Goal: Information Seeking & Learning: Learn about a topic

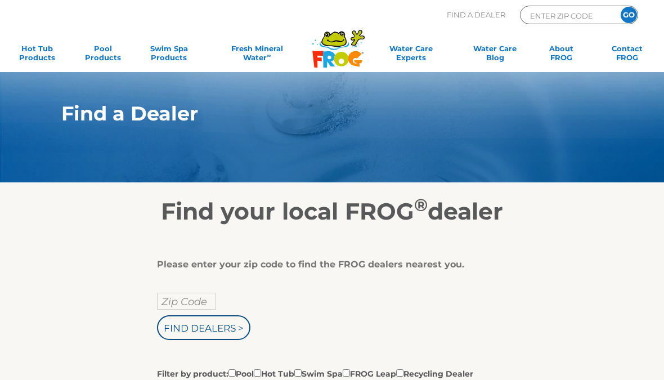
click at [187, 297] on input "Zip Code" at bounding box center [186, 301] width 59 height 17
type input "Zip Code"
click at [199, 303] on input "text" at bounding box center [186, 301] width 59 height 17
type input "Zip Code"
click at [181, 306] on input "text" at bounding box center [186, 301] width 59 height 17
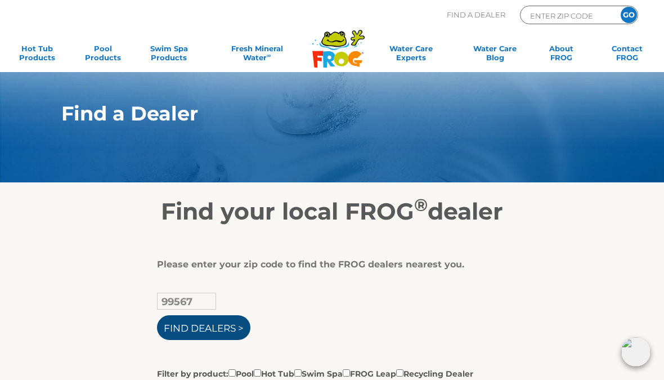
type input "99567"
click at [207, 330] on input "Find Dealers >" at bounding box center [203, 327] width 93 height 25
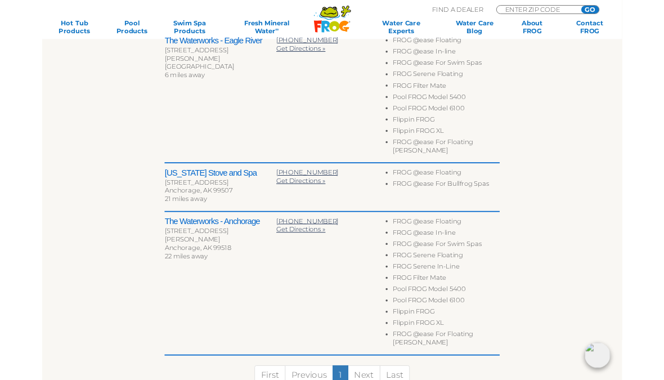
scroll to position [429, 0]
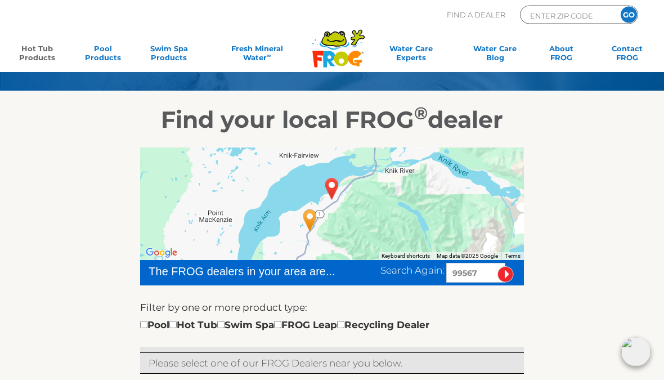
click at [38, 51] on link "Hot Tub Products" at bounding box center [36, 55] width 51 height 23
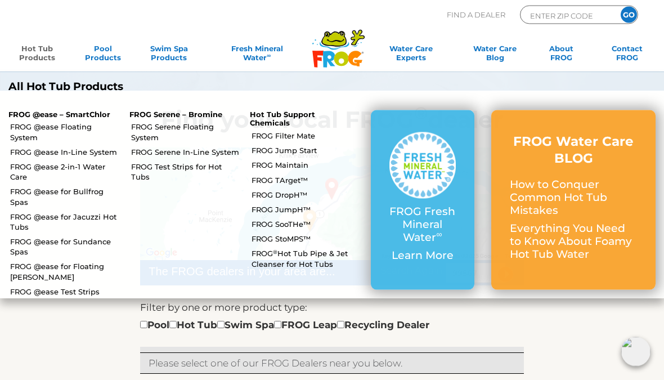
scroll to position [92, 0]
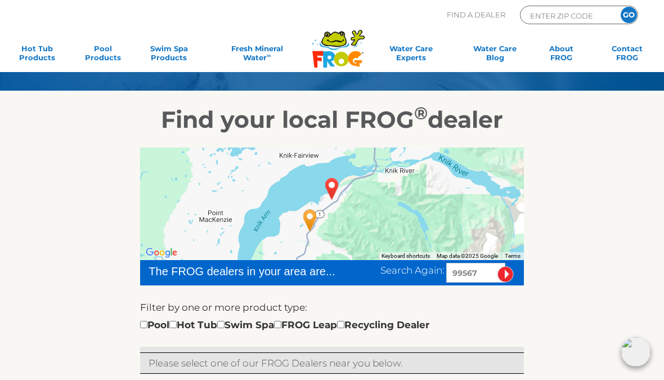
click at [195, 330] on div "Pool Hot Tub Swim Spa FROG Leap Recycling Dealer" at bounding box center [284, 324] width 289 height 15
click at [177, 328] on input "checkbox" at bounding box center [172, 324] width 7 height 7
checkbox input "true"
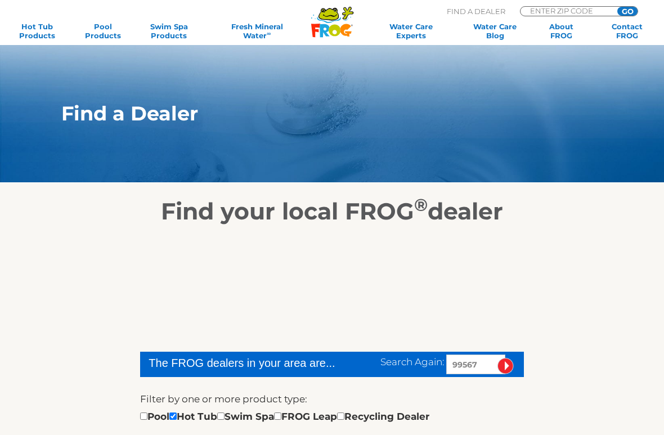
scroll to position [239, 0]
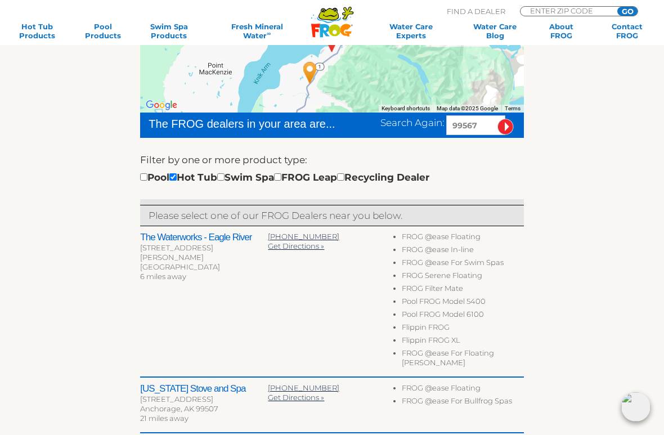
click at [463, 237] on li "FROG @ease Floating" at bounding box center [463, 238] width 122 height 13
click at [457, 236] on li "FROG @ease Floating" at bounding box center [463, 238] width 122 height 13
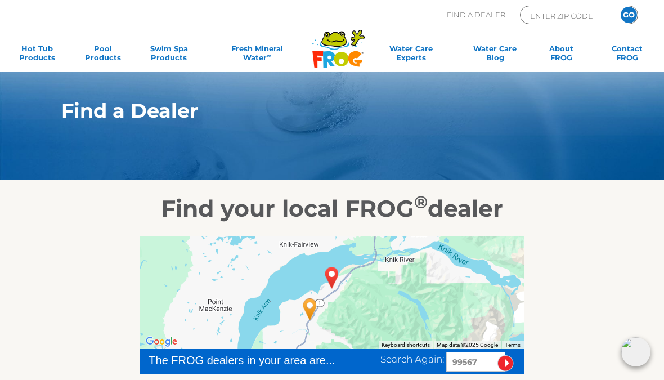
scroll to position [0, 0]
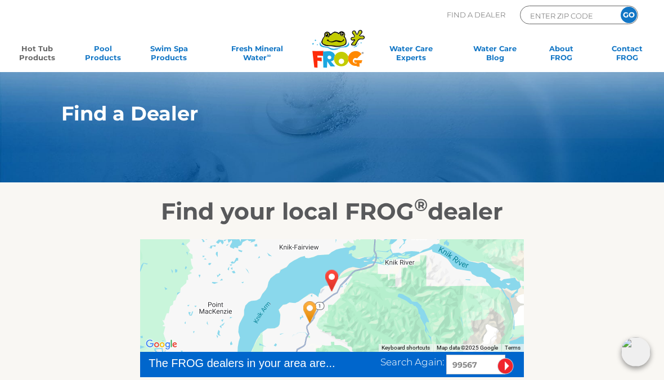
click at [43, 57] on link "Hot Tub Products" at bounding box center [36, 55] width 51 height 23
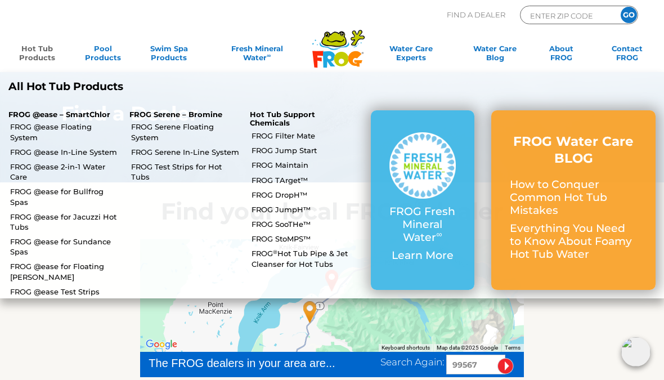
click at [83, 111] on p "FROG @ease – SmartChlor" at bounding box center [60, 114] width 104 height 9
click at [87, 129] on link "FROG @ease Floating System" at bounding box center [65, 132] width 111 height 20
click at [101, 128] on link "FROG @ease Floating System" at bounding box center [65, 132] width 111 height 20
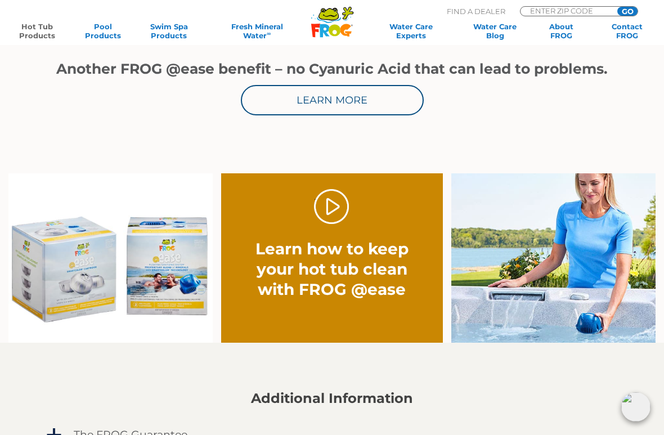
scroll to position [603, 0]
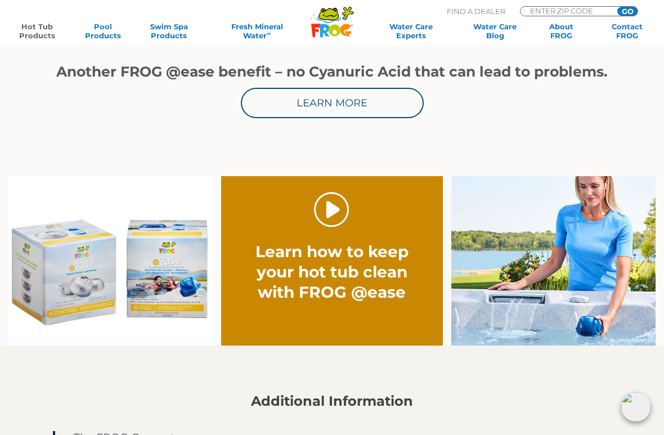
click at [327, 203] on link "." at bounding box center [331, 209] width 35 height 35
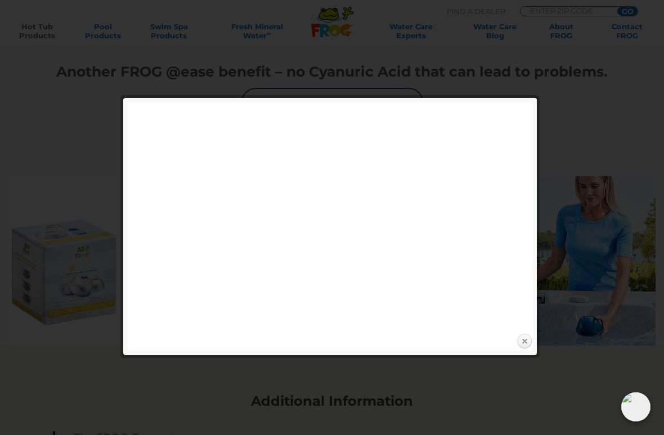
click at [529, 344] on link "Close" at bounding box center [524, 341] width 17 height 17
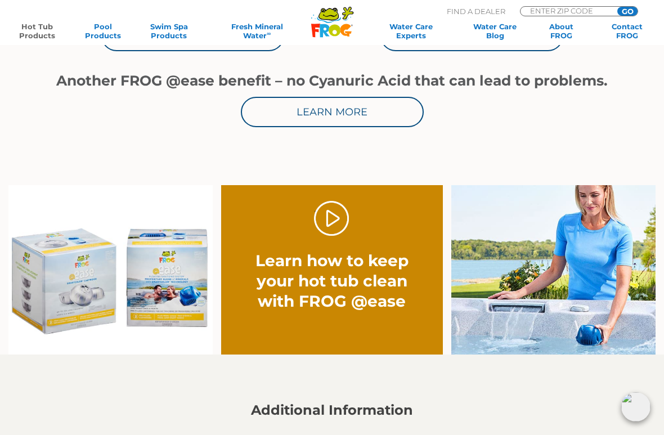
scroll to position [595, 0]
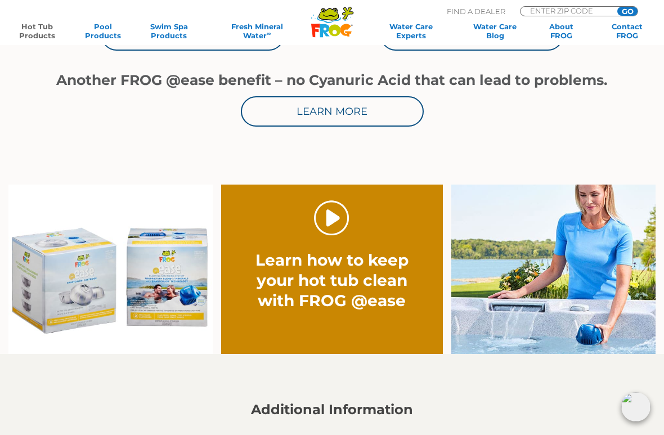
click at [339, 204] on link "." at bounding box center [331, 217] width 35 height 35
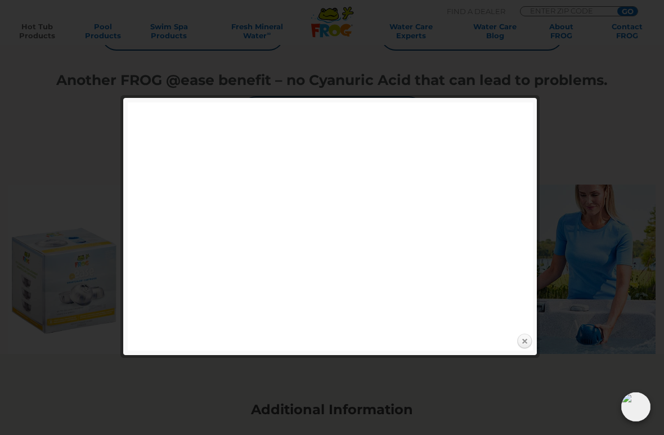
click at [529, 344] on link "Close" at bounding box center [524, 341] width 17 height 17
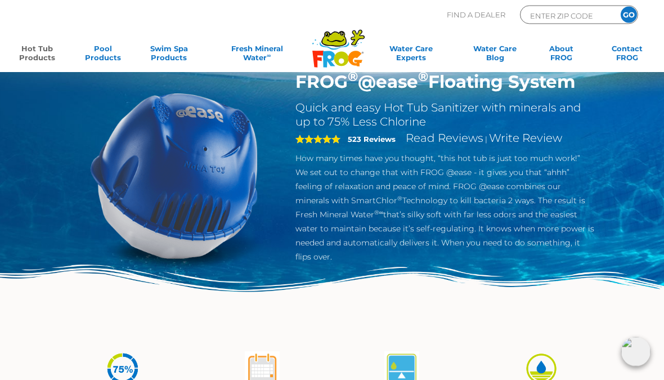
scroll to position [0, 0]
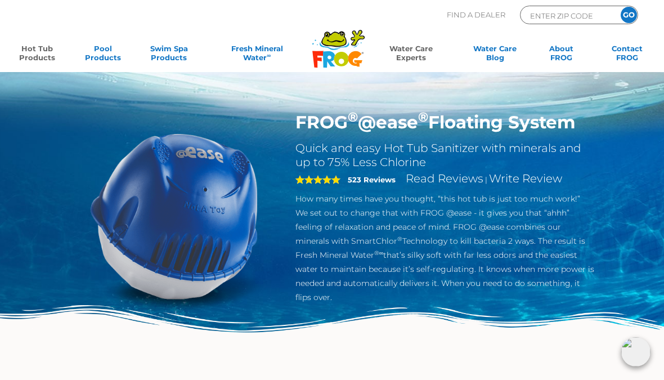
click at [419, 60] on link "Water Care Experts" at bounding box center [411, 55] width 87 height 23
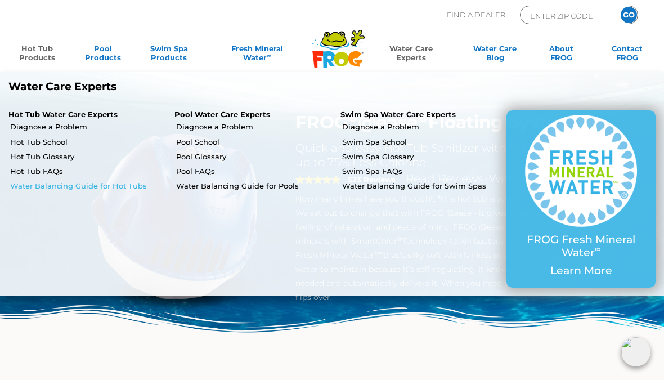
click at [113, 186] on link "Water Balancing Guide for Hot Tubs" at bounding box center [88, 186] width 156 height 10
